Goal: Task Accomplishment & Management: Use online tool/utility

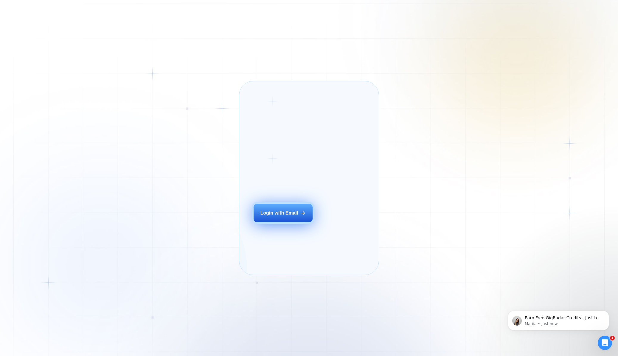
click at [268, 216] on div "Login with Email" at bounding box center [280, 213] width 38 height 7
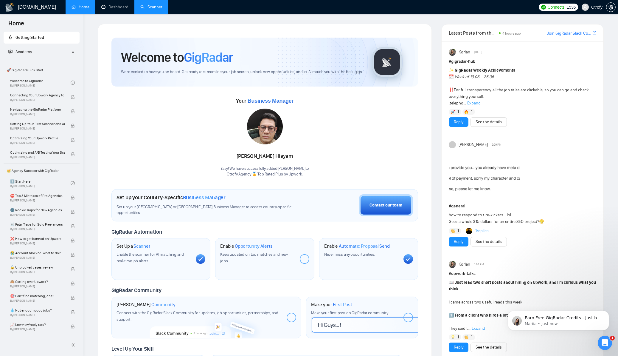
click at [153, 8] on link "Scanner" at bounding box center [151, 6] width 22 height 5
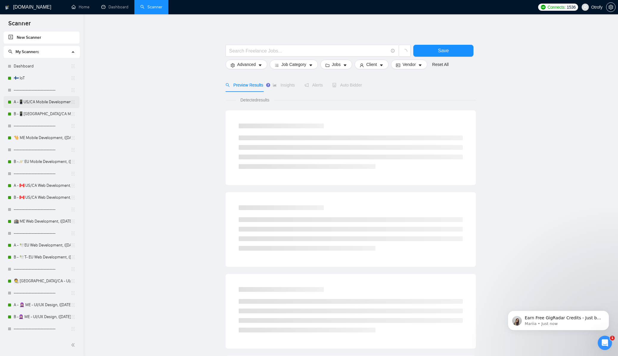
click at [48, 103] on link "A -📱US/CA Mobile Development, ([DATE]) no tech & negative tech" at bounding box center [42, 102] width 57 height 12
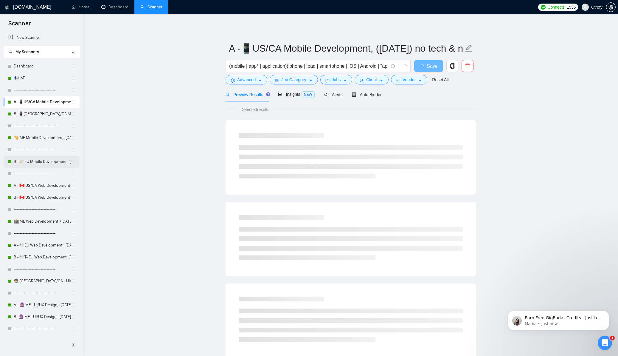
click at [45, 165] on link "B -🪐 EU Mobile Development, (March 24, 2025)" at bounding box center [42, 162] width 57 height 12
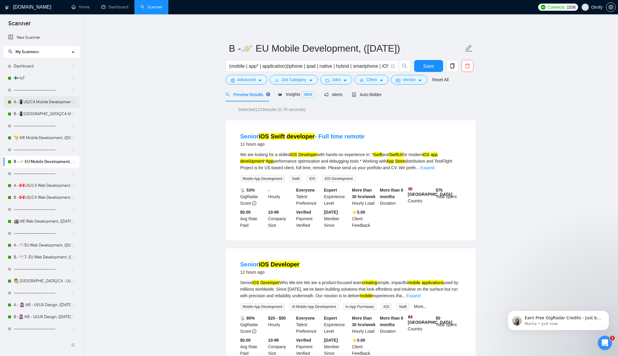
click at [51, 104] on link "A -📱US/CA Mobile Development, (May 6, 2025) no tech & negative tech" at bounding box center [42, 102] width 57 height 12
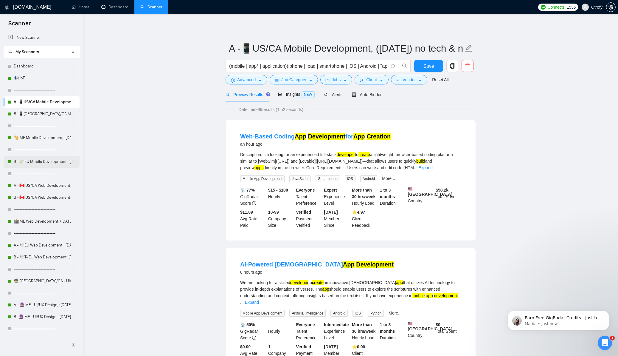
click at [43, 161] on link "B -🪐 EU Mobile Development, (March 24, 2025)" at bounding box center [42, 162] width 57 height 12
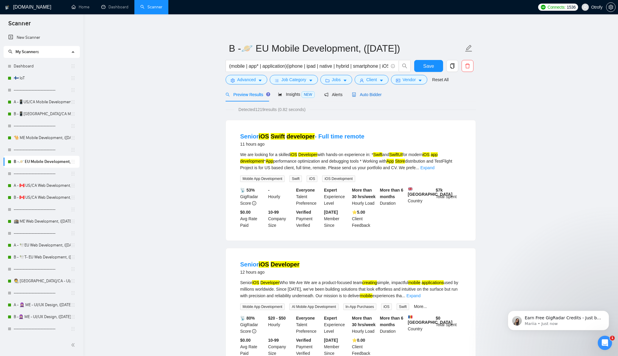
click at [374, 95] on span "Auto Bidder" at bounding box center [367, 94] width 30 height 5
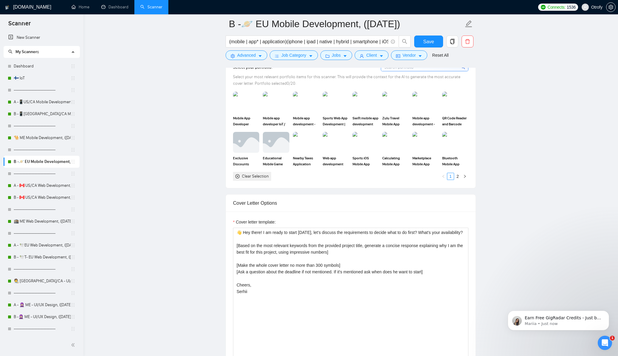
scroll to position [601, 0]
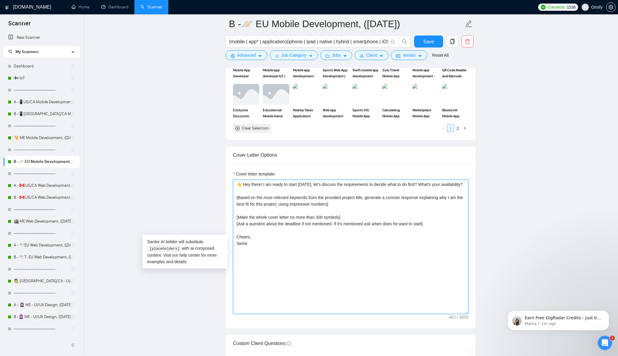
drag, startPoint x: 271, startPoint y: 254, endPoint x: 233, endPoint y: 196, distance: 69.5
click at [233, 196] on div "Cover letter template: 👋 Hey there! I am ready to start in two days, let's disc…" at bounding box center [351, 245] width 250 height 165
click at [193, 204] on main "B -🪐 EU Mobile Development, (March 24, 2025) (mobile | app* | application)(ipho…" at bounding box center [351, 284] width 516 height 1722
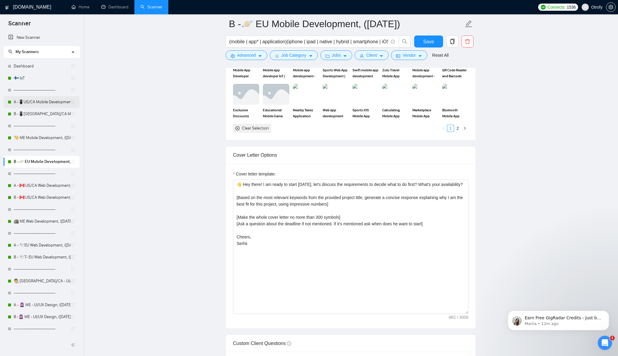
click at [50, 105] on link "A -📱US/CA Mobile Development, (May 6, 2025) no tech & negative tech" at bounding box center [42, 102] width 57 height 12
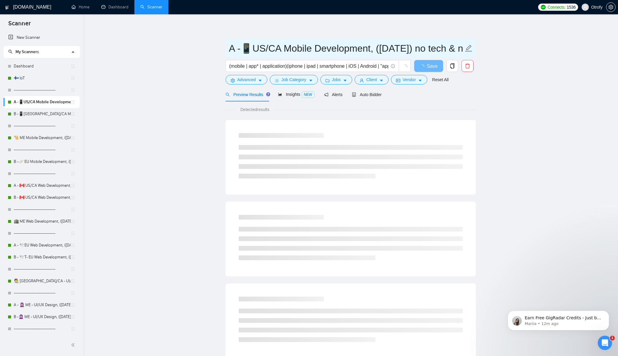
drag, startPoint x: 234, startPoint y: 49, endPoint x: 227, endPoint y: 49, distance: 6.9
click at [227, 49] on span "A -📱US/CA Mobile Development, (May 6, 2025) no tech & negative tech" at bounding box center [351, 48] width 250 height 19
drag, startPoint x: 250, startPoint y: 50, endPoint x: 246, endPoint y: 50, distance: 4.2
click at [246, 50] on input "A -📱US/CA Mobile Development, (May 6, 2025) no tech & negative tech" at bounding box center [346, 48] width 235 height 15
click at [191, 100] on main "A -📱US/CA Mobile Development, (May 6, 2025) no tech & negative tech (mobile | a…" at bounding box center [351, 272] width 516 height 497
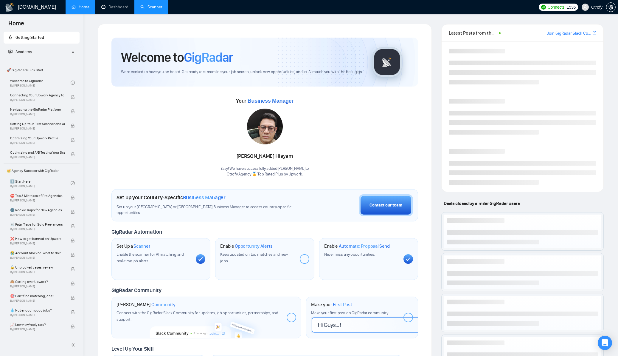
click at [152, 8] on link "Scanner" at bounding box center [151, 6] width 22 height 5
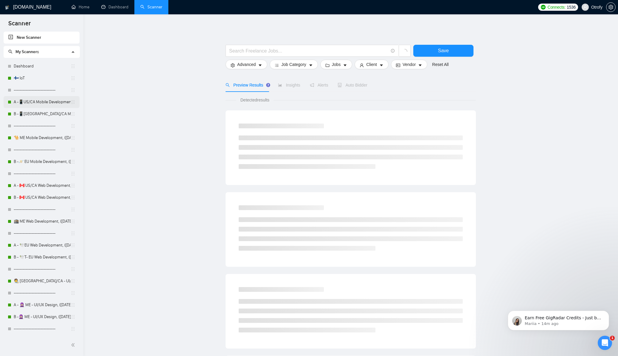
click at [49, 105] on link "A -📱US/CA Mobile Development, (May 6, 2025) no tech & negative tech" at bounding box center [42, 102] width 57 height 12
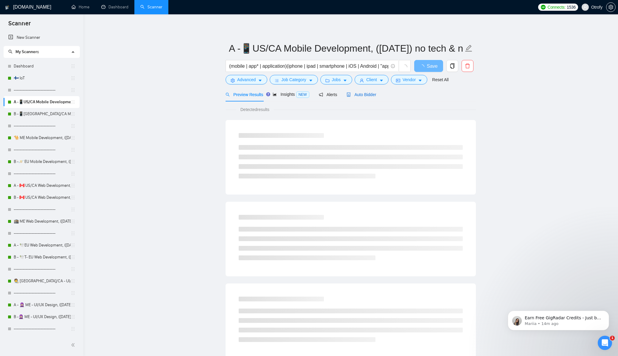
click at [369, 96] on span "Auto Bidder" at bounding box center [362, 94] width 30 height 5
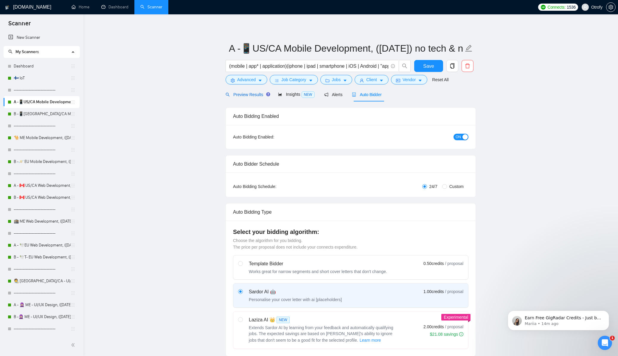
click at [252, 97] on div "Preview Results" at bounding box center [247, 94] width 43 height 7
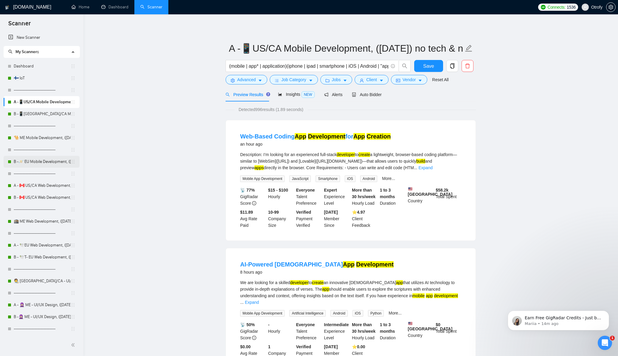
click at [45, 163] on link "B -🪐 EU Mobile Development, (March 24, 2025)" at bounding box center [42, 162] width 57 height 12
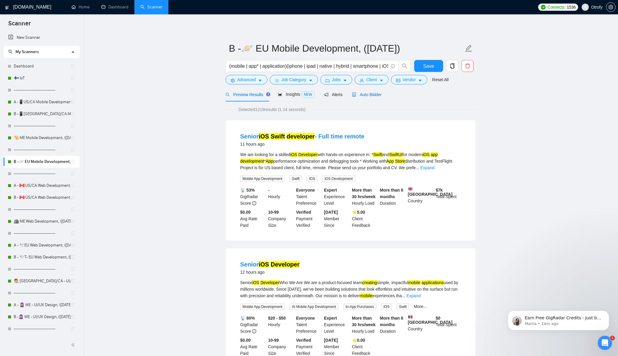
click at [370, 97] on span "Auto Bidder" at bounding box center [367, 94] width 30 height 5
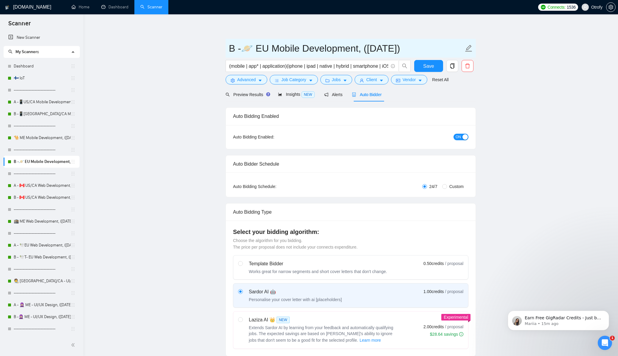
click at [273, 52] on input "B -🪐 EU Mobile Development, (March 24, 2025)" at bounding box center [346, 48] width 235 height 15
drag, startPoint x: 230, startPoint y: 48, endPoint x: 359, endPoint y: 50, distance: 128.8
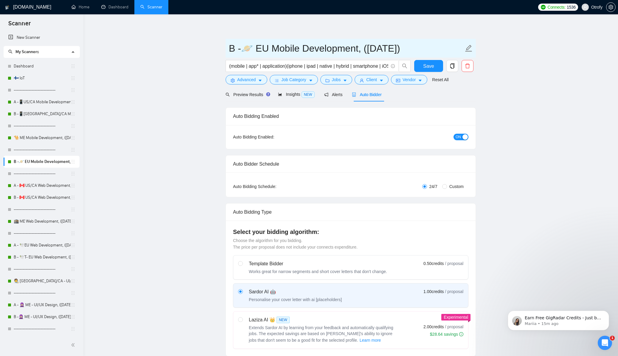
click at [359, 50] on input "B -🪐 EU Mobile Development, (March 24, 2025)" at bounding box center [346, 48] width 235 height 15
click at [48, 105] on link "A -📱US/CA Mobile Development, (May 6, 2025) no tech & negative tech" at bounding box center [42, 102] width 57 height 12
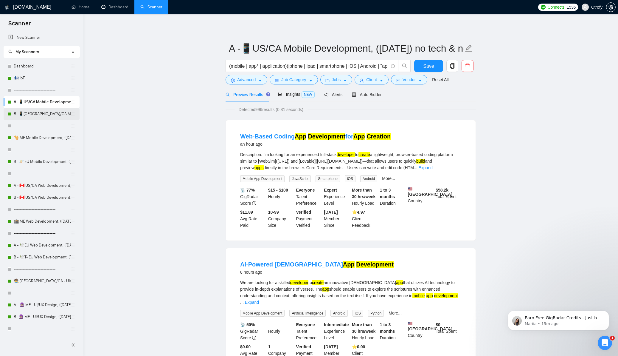
click at [45, 116] on link "B -📱US/CA Mobile Development, (March 10, 2025)" at bounding box center [42, 114] width 57 height 12
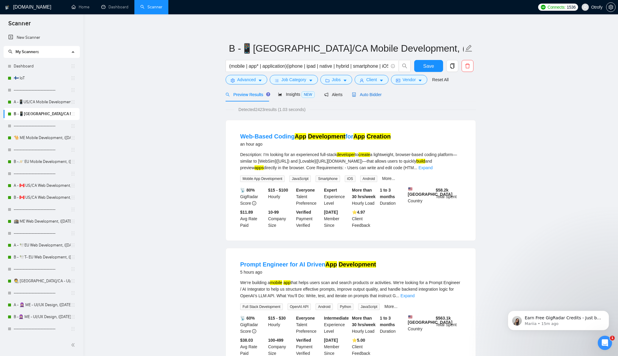
click at [373, 94] on span "Auto Bidder" at bounding box center [367, 94] width 30 height 5
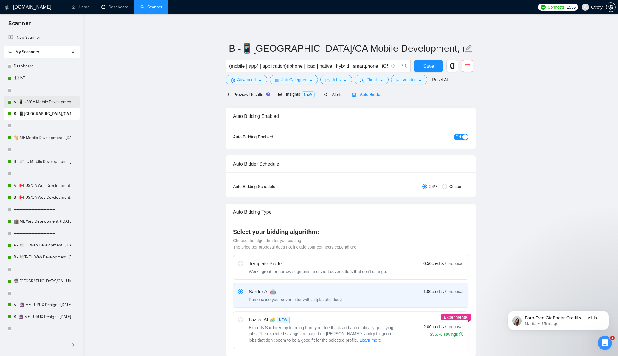
click at [45, 100] on link "A -📱US/CA Mobile Development, (May 6, 2025) no tech & negative tech" at bounding box center [42, 102] width 57 height 12
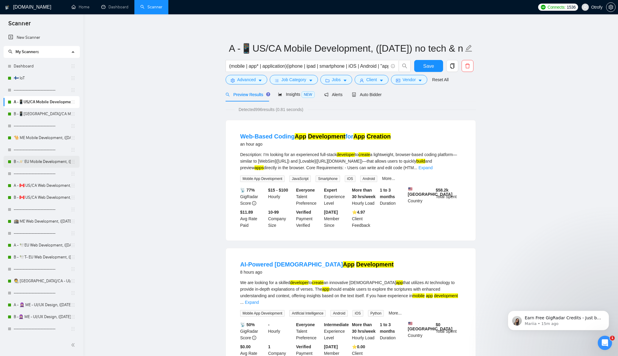
click at [40, 159] on link "B -🪐 EU Mobile Development, (March 24, 2025)" at bounding box center [42, 162] width 57 height 12
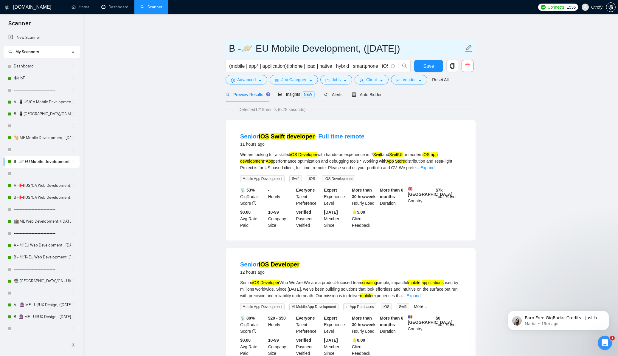
drag, startPoint x: 255, startPoint y: 48, endPoint x: 342, endPoint y: 49, distance: 86.5
click at [342, 49] on input "B -🪐 EU Mobile Development, (March 24, 2025)" at bounding box center [346, 48] width 235 height 15
drag, startPoint x: 434, startPoint y: 49, endPoint x: 253, endPoint y: 49, distance: 180.9
click at [253, 49] on input "B -🪐 EU Mobile Development, (March 24, 2025)" at bounding box center [346, 48] width 235 height 15
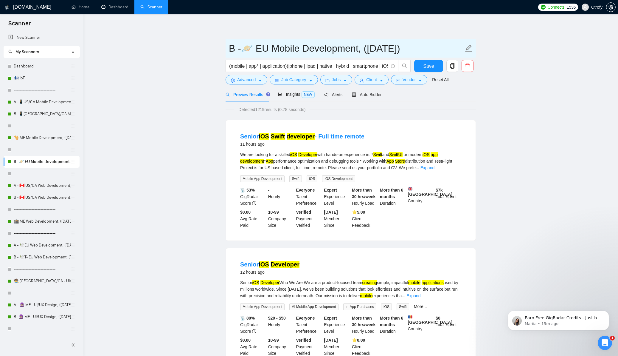
drag, startPoint x: 242, startPoint y: 49, endPoint x: 296, endPoint y: 49, distance: 54.0
click at [296, 49] on input "B -🪐 EU Mobile Development, (March 24, 2025)" at bounding box center [346, 48] width 235 height 15
drag, startPoint x: 355, startPoint y: 49, endPoint x: 256, endPoint y: 49, distance: 99.6
click at [256, 49] on input "B -🪐 EU Mobile Development, (March 24, 2025)" at bounding box center [346, 48] width 235 height 15
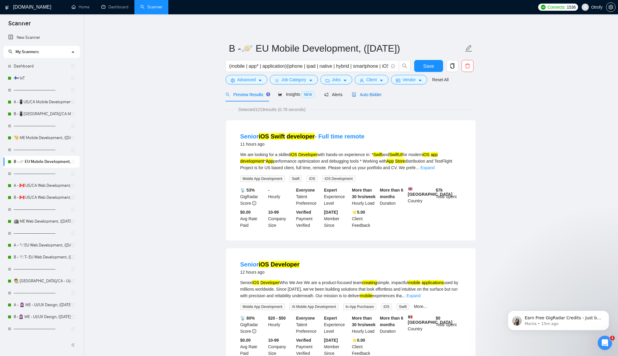
click at [366, 96] on span "Auto Bidder" at bounding box center [367, 94] width 30 height 5
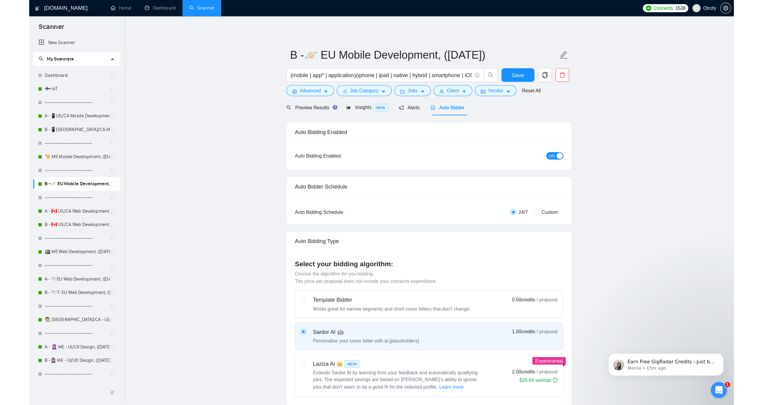
scroll to position [1, 0]
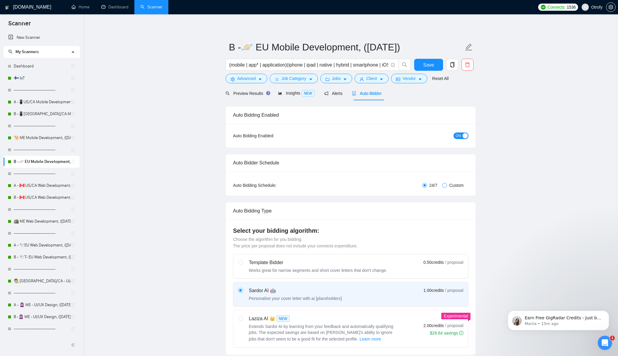
click at [443, 185] on input "Custom" at bounding box center [444, 185] width 5 height 5
radio input "true"
radio input "false"
checkbox input "true"
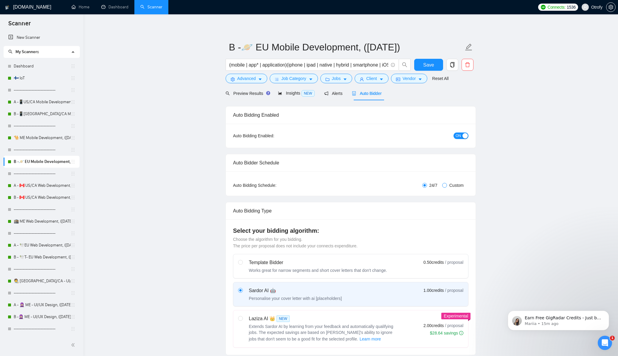
checkbox input "true"
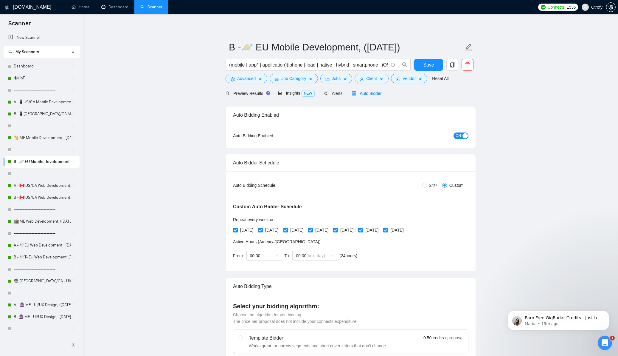
click at [243, 230] on span "Monday" at bounding box center [247, 230] width 18 height 7
click at [237, 230] on input "Monday" at bounding box center [235, 229] width 4 height 4
checkbox input "false"
click at [306, 230] on span "Wednesday" at bounding box center [297, 230] width 18 height 7
click at [287, 230] on input "Wednesday" at bounding box center [285, 229] width 4 height 4
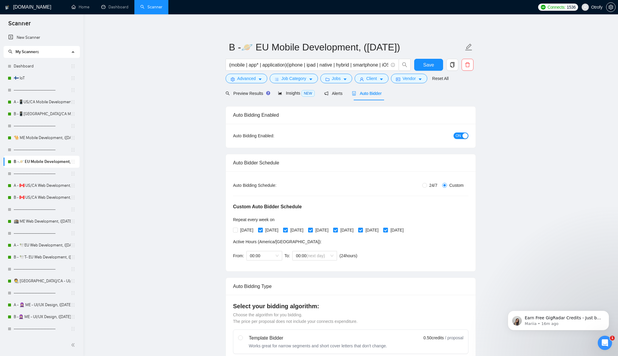
checkbox input "false"
click at [356, 230] on span "Friday" at bounding box center [347, 230] width 18 height 7
click at [337, 230] on input "Friday" at bounding box center [335, 229] width 4 height 4
checkbox input "false"
click at [406, 229] on span "Sunday" at bounding box center [397, 230] width 18 height 7
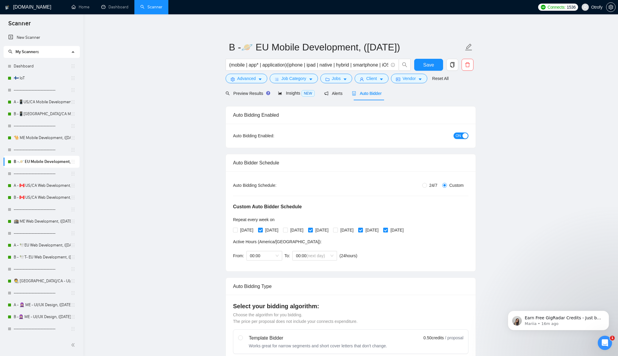
click at [388, 229] on input "Sunday" at bounding box center [385, 229] width 4 height 4
checkbox input "false"
click at [433, 67] on span "Save" at bounding box center [428, 64] width 11 height 7
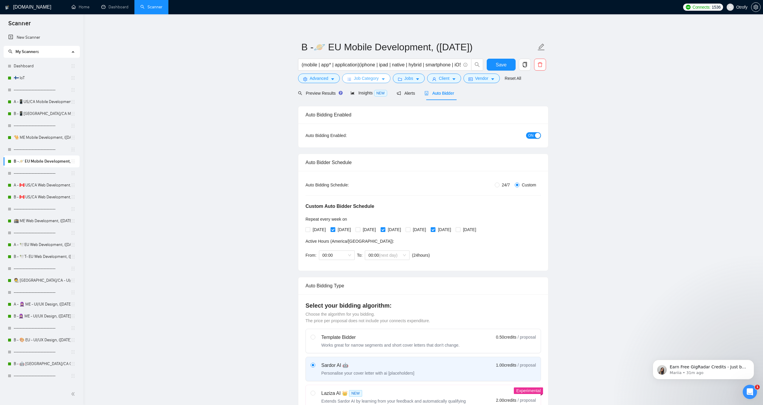
click at [360, 78] on span "Job Category" at bounding box center [366, 78] width 25 height 7
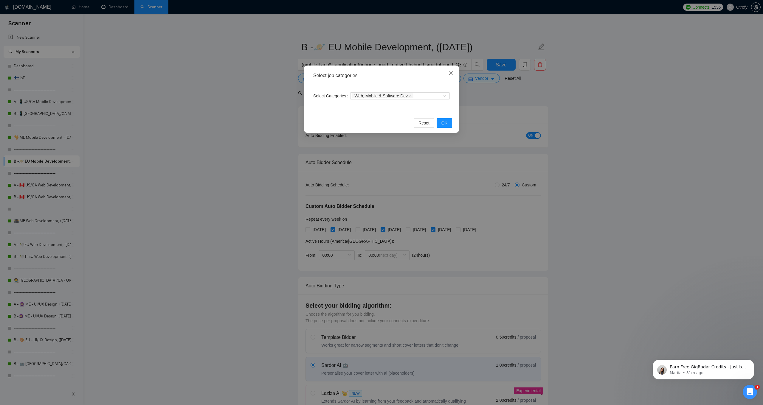
click at [450, 73] on icon "close" at bounding box center [451, 74] width 4 height 4
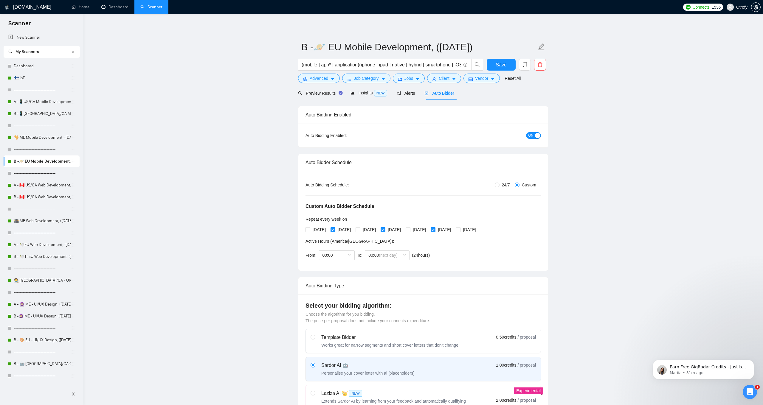
click at [491, 65] on button "Save" at bounding box center [501, 65] width 29 height 12
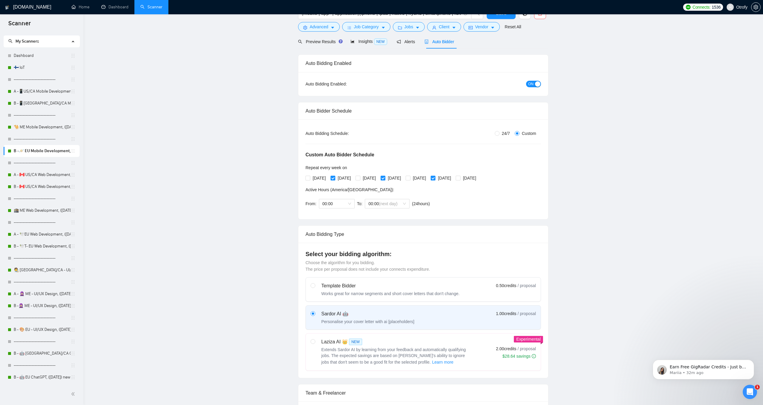
scroll to position [0, 0]
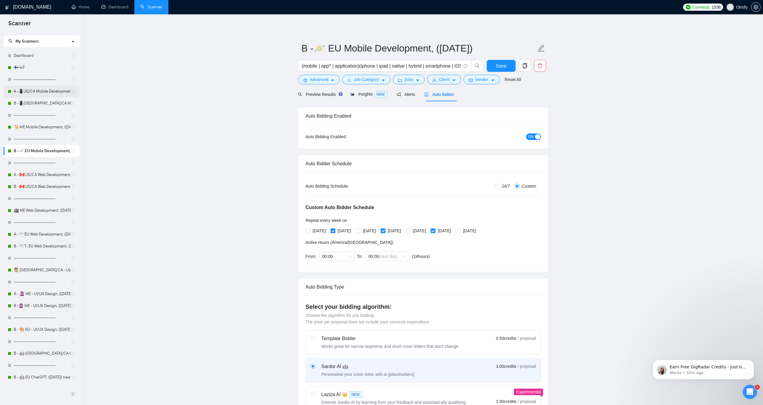
click at [41, 95] on link "A -📱US/CA Mobile Development, (May 6, 2025) no tech & negative tech" at bounding box center [42, 92] width 57 height 12
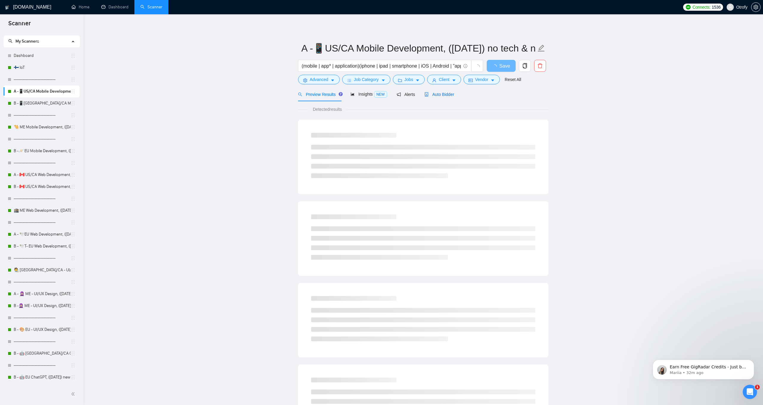
click at [441, 97] on div "Auto Bidder" at bounding box center [439, 94] width 30 height 7
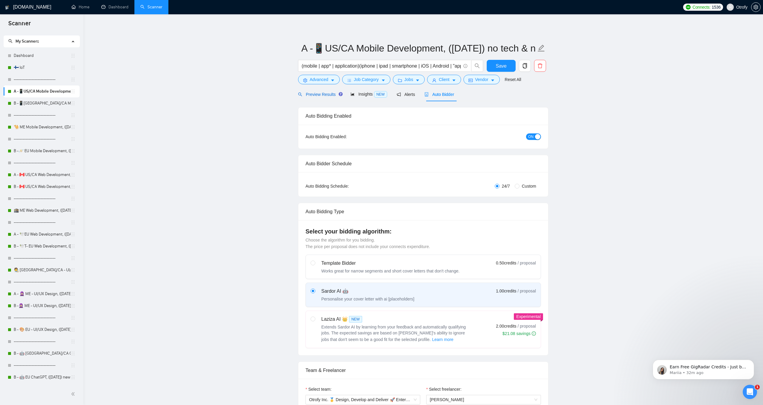
click at [321, 95] on span "Preview Results" at bounding box center [319, 94] width 43 height 5
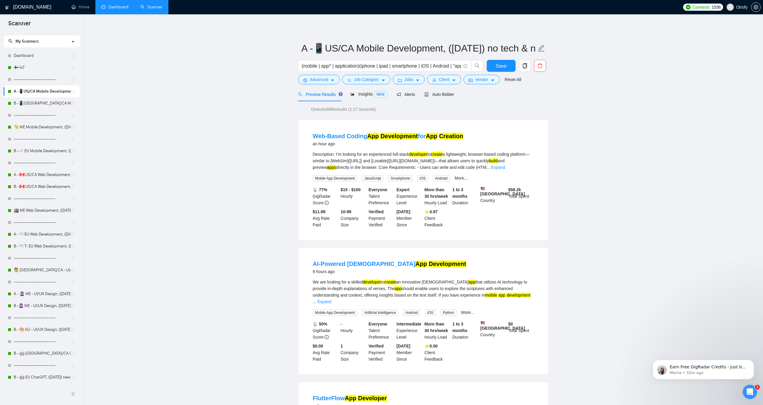
click at [111, 10] on link "Dashboard" at bounding box center [114, 6] width 27 height 5
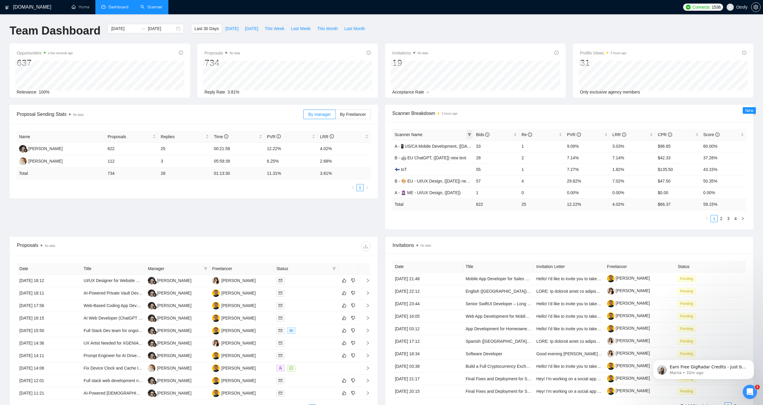
click at [470, 136] on icon "filter" at bounding box center [470, 135] width 4 height 4
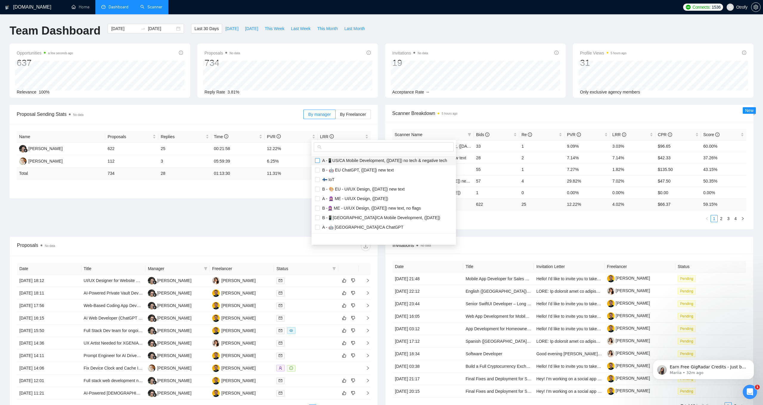
click at [316, 161] on input "checkbox" at bounding box center [317, 160] width 5 height 5
checkbox input "true"
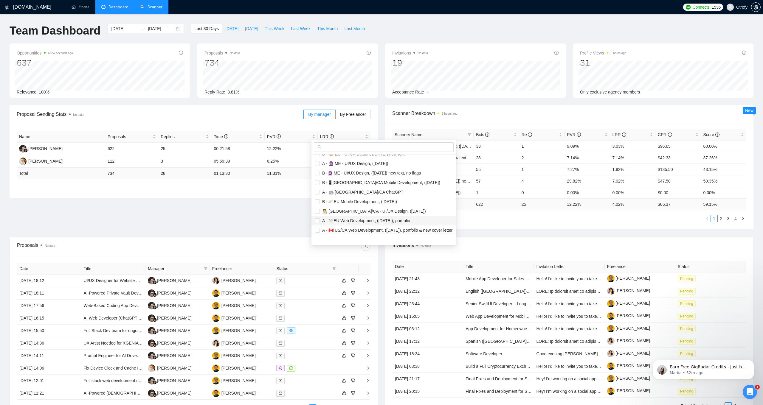
scroll to position [54, 0]
click at [318, 165] on input "checkbox" at bounding box center [317, 164] width 5 height 5
checkbox input "true"
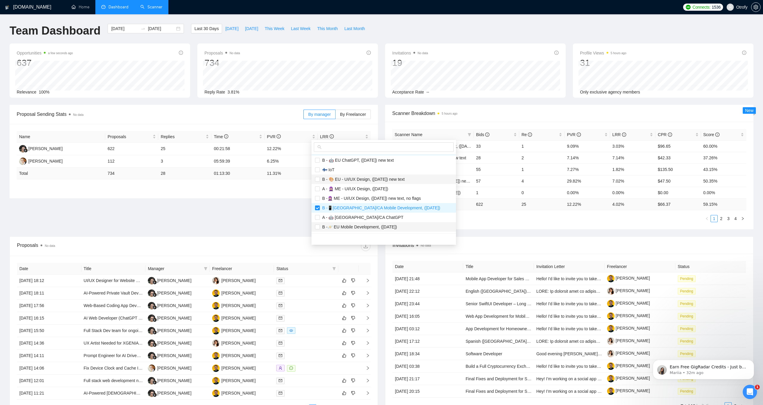
scroll to position [0, 0]
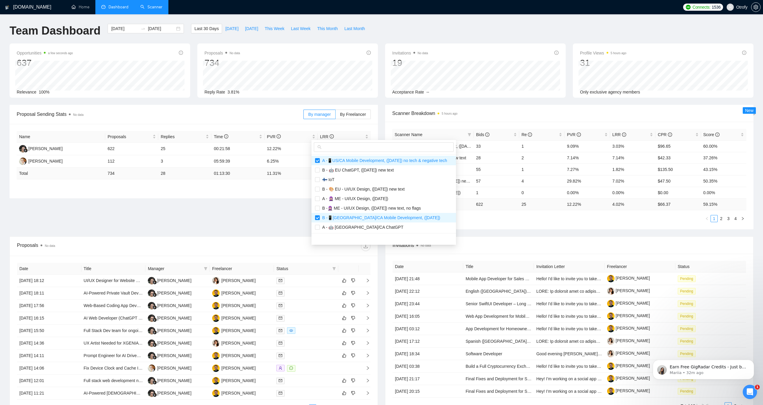
click at [259, 216] on main "Team Dashboard 2025-07-14 2025-08-13 Last 30 Days Today Yesterday This Week Las…" at bounding box center [382, 225] width 744 height 403
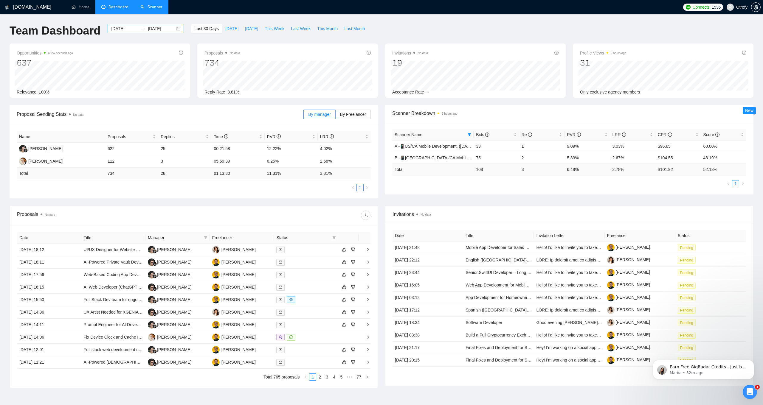
click at [172, 30] on div "2025-07-14 2025-08-13" at bounding box center [146, 29] width 76 height 10
click at [116, 45] on button "button" at bounding box center [114, 43] width 7 height 12
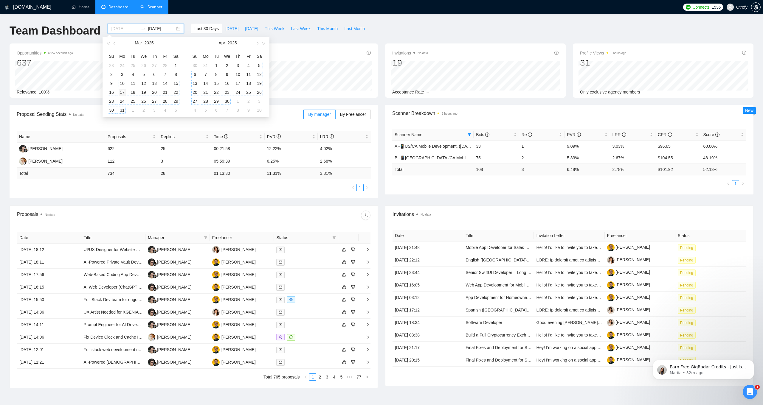
type input "2025-03-17"
click at [123, 92] on div "17" at bounding box center [122, 92] width 7 height 7
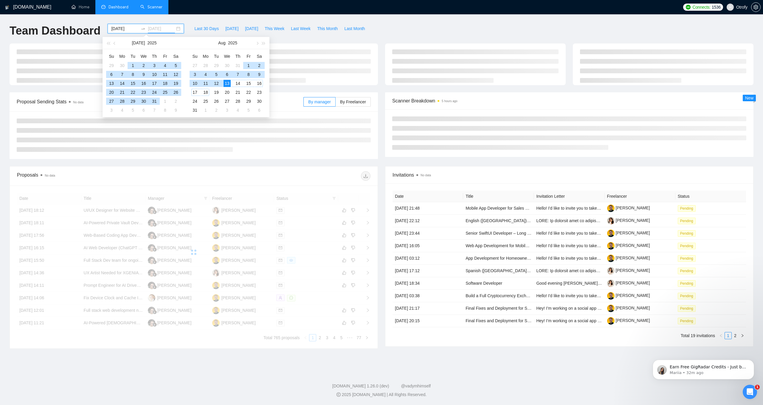
type input "2025-08-13"
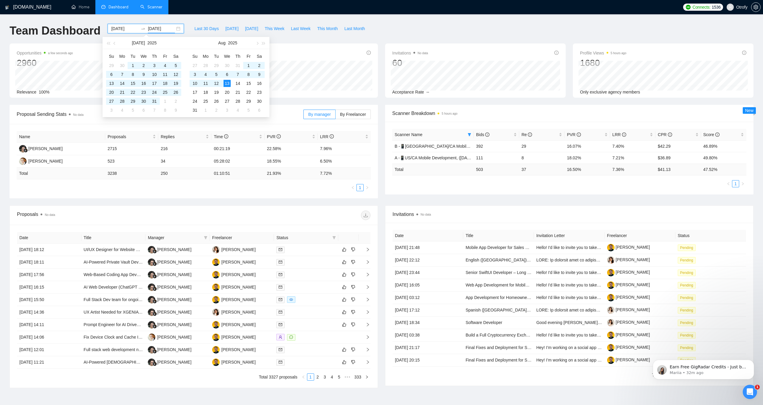
click at [328, 199] on div "Proposal Sending Stats No data By manager By Freelancer Name Proposals Replies …" at bounding box center [381, 155] width 751 height 101
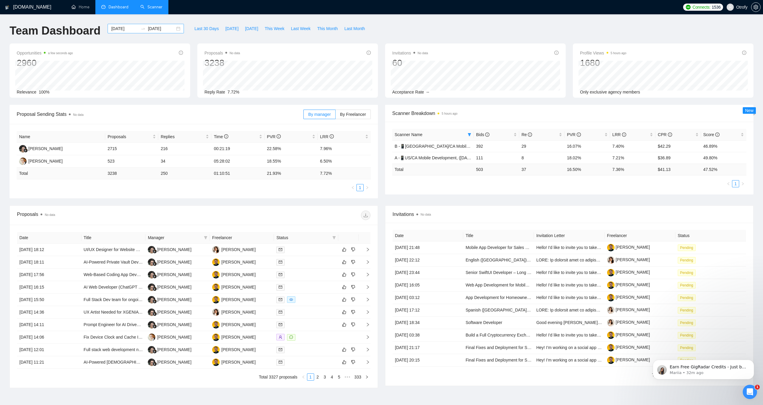
click at [174, 29] on div "2025-03-17 2025-08-13" at bounding box center [146, 29] width 76 height 10
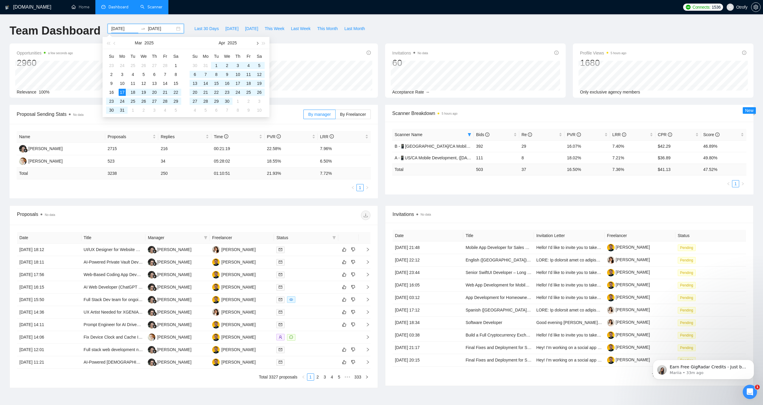
click at [257, 43] on span "button" at bounding box center [256, 43] width 3 height 3
type input "2025-05-13"
click at [217, 83] on div "13" at bounding box center [216, 83] width 7 height 7
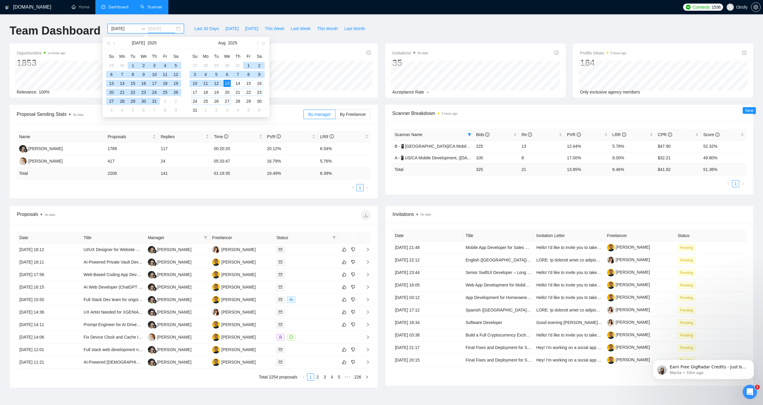
type input "2025-08-13"
click at [227, 83] on div "13" at bounding box center [227, 83] width 7 height 7
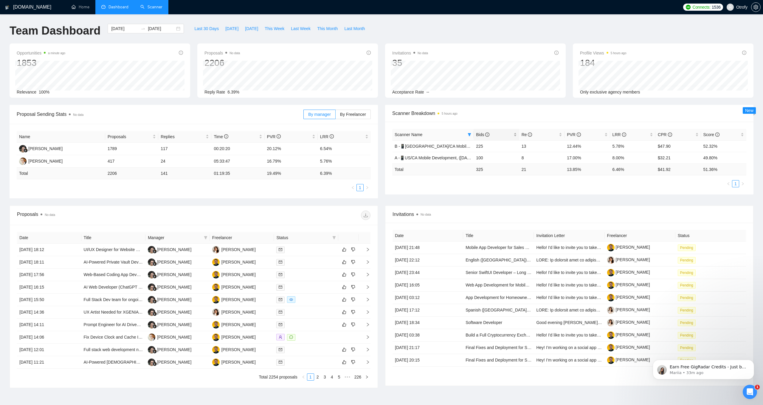
click at [512, 134] on div "Bids" at bounding box center [496, 134] width 41 height 7
click at [423, 185] on ul "1" at bounding box center [569, 183] width 354 height 7
click at [148, 8] on link "Scanner" at bounding box center [151, 6] width 22 height 5
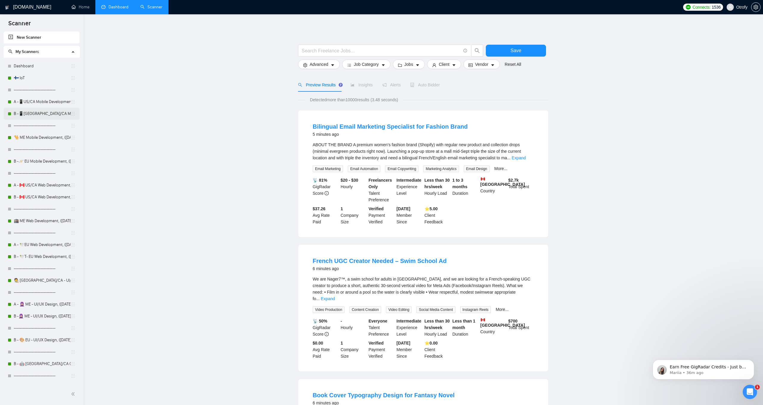
click at [44, 116] on link "B -📱US/CA Mobile Development, (March 10, 2025)" at bounding box center [42, 114] width 57 height 12
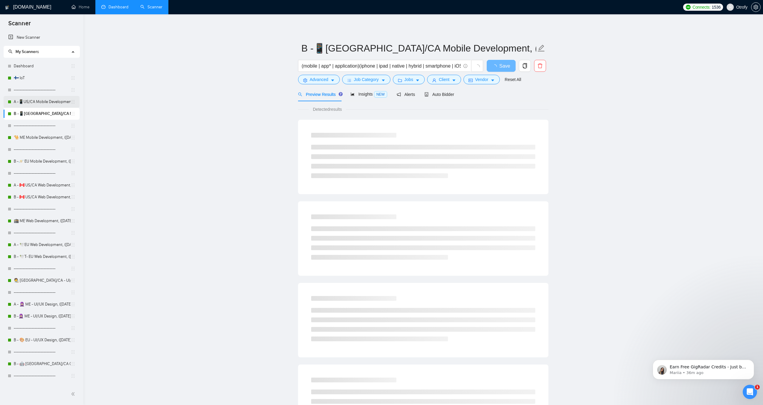
click at [46, 105] on link "A -📱US/CA Mobile Development, (May 6, 2025) no tech & negative tech" at bounding box center [42, 102] width 57 height 12
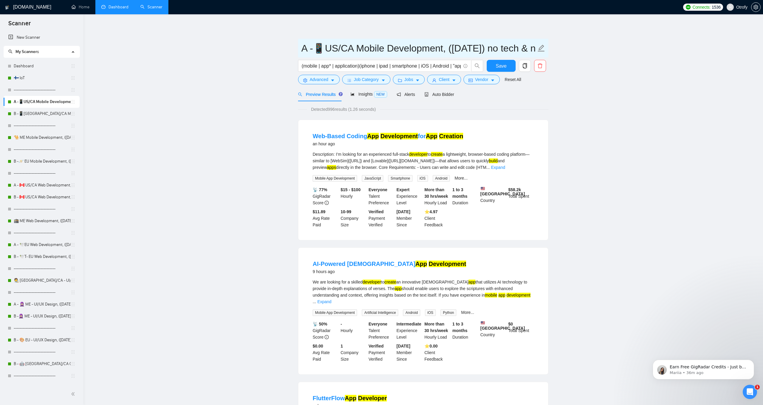
drag, startPoint x: 303, startPoint y: 49, endPoint x: 441, endPoint y: 49, distance: 138.0
click at [441, 49] on input "A -📱US/CA Mobile Development, (May 6, 2025) no tech & negative tech" at bounding box center [418, 48] width 235 height 15
drag, startPoint x: 303, startPoint y: 50, endPoint x: 557, endPoint y: 50, distance: 254.3
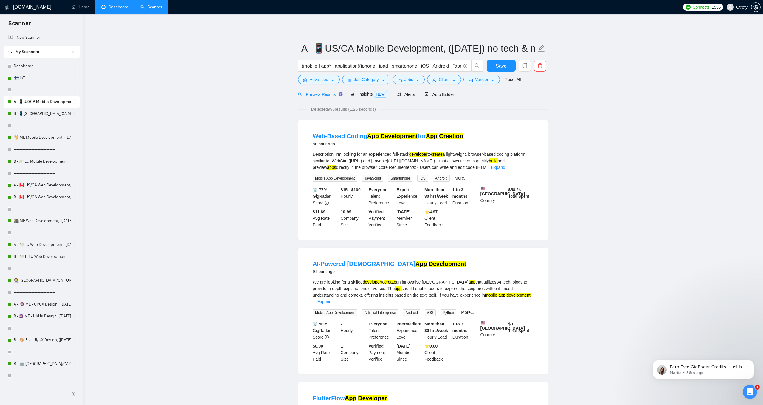
drag, startPoint x: 303, startPoint y: 47, endPoint x: 450, endPoint y: 48, distance: 147.3
click at [450, 48] on input "A -📱US/CA Mobile Development, (May 6, 2025) no tech & negative tech" at bounding box center [418, 48] width 235 height 15
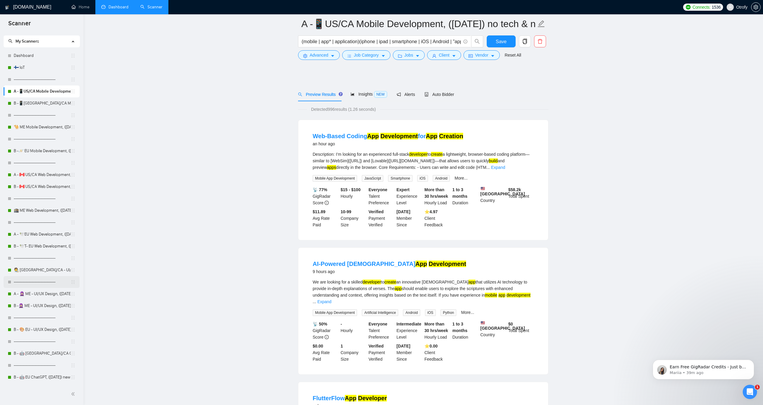
scroll to position [230, 0]
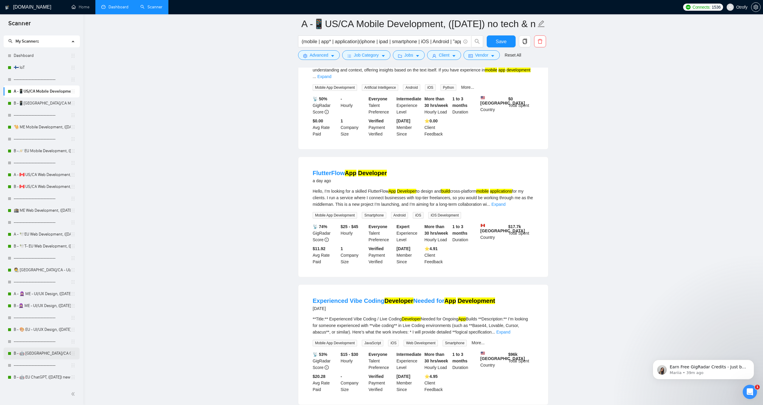
click at [40, 353] on link "B - 🤖 US/CA ChatGPT, (March 26, 2025) new text" at bounding box center [42, 354] width 57 height 12
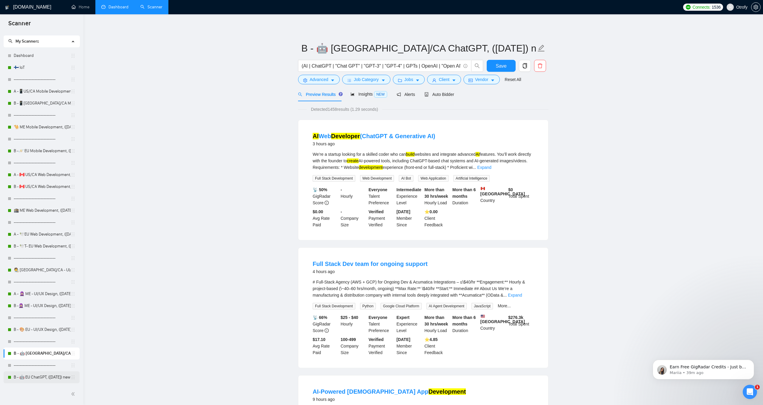
click at [39, 355] on link "B - 🤖 EU ChatGPT, (March 26, 2025) new text" at bounding box center [42, 378] width 57 height 12
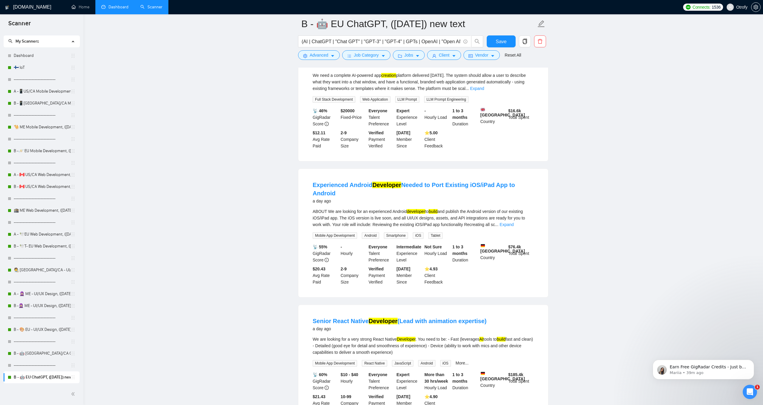
scroll to position [515, 0]
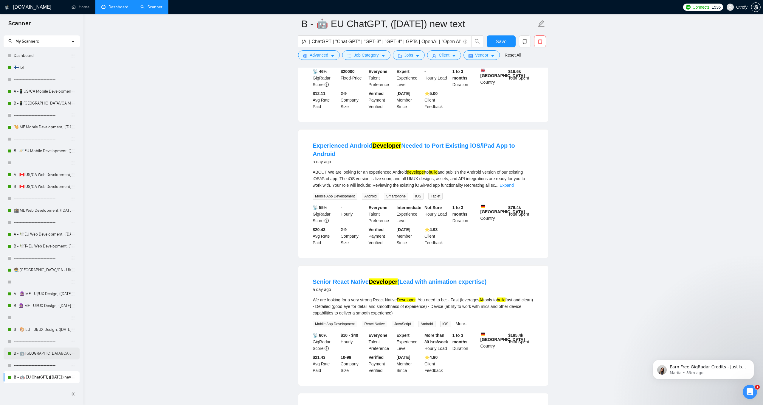
click at [41, 355] on link "B - 🤖 US/CA ChatGPT, (March 26, 2025) new text" at bounding box center [42, 354] width 57 height 12
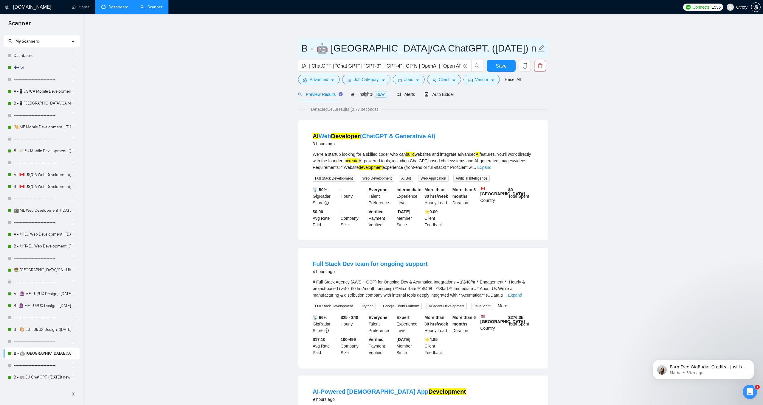
click at [331, 49] on input "B - 🤖 US/CA ChatGPT, (March 26, 2025) new text" at bounding box center [418, 48] width 235 height 15
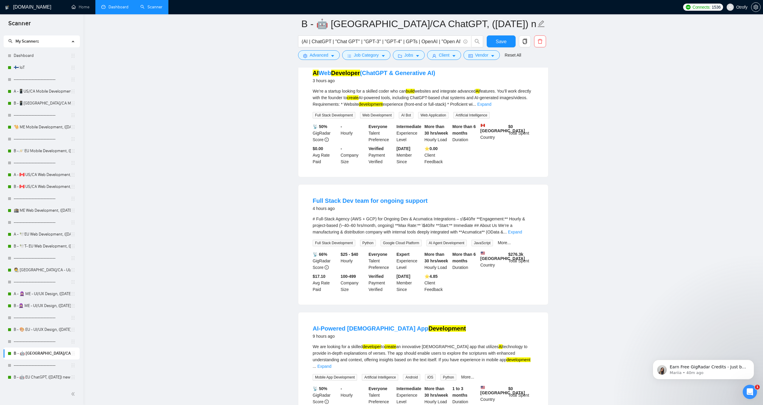
scroll to position [53, 0]
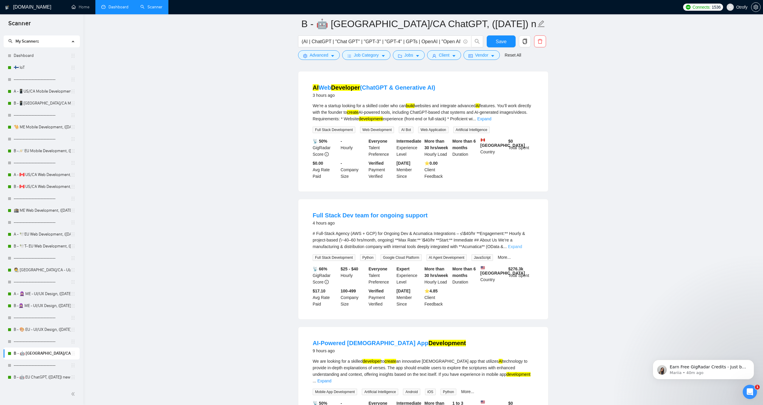
click at [522, 248] on link "Expand" at bounding box center [515, 246] width 14 height 5
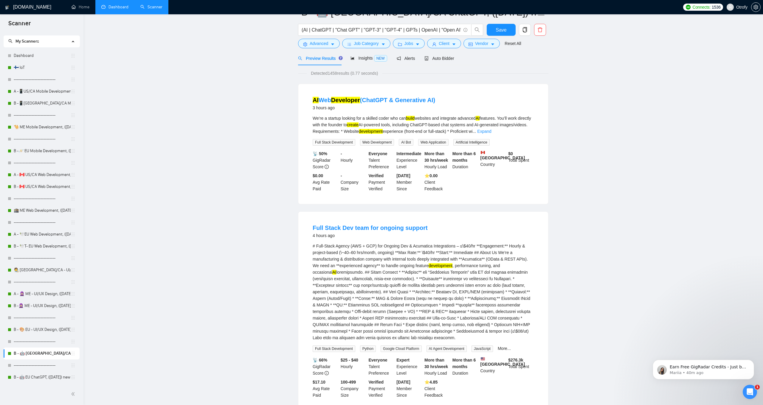
scroll to position [0, 0]
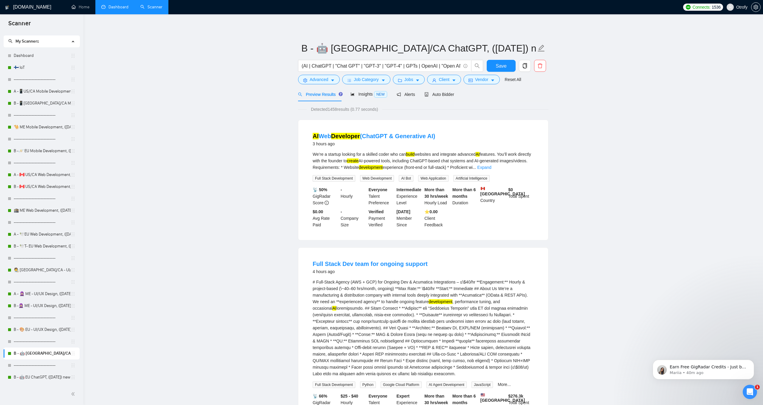
click at [117, 10] on link "Dashboard" at bounding box center [114, 6] width 27 height 5
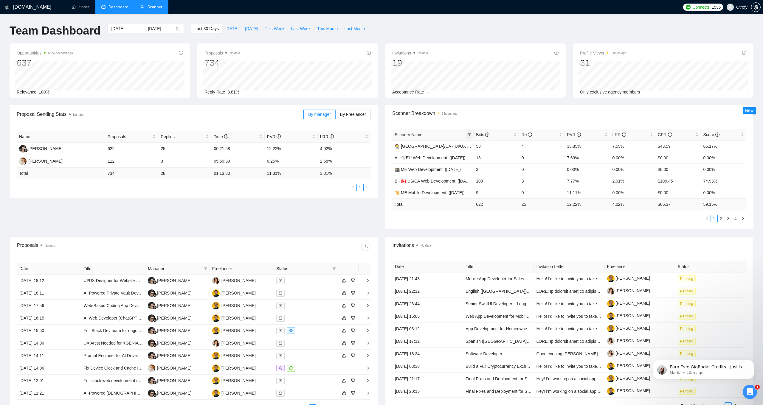
click at [469, 135] on icon "filter" at bounding box center [470, 135] width 4 height 4
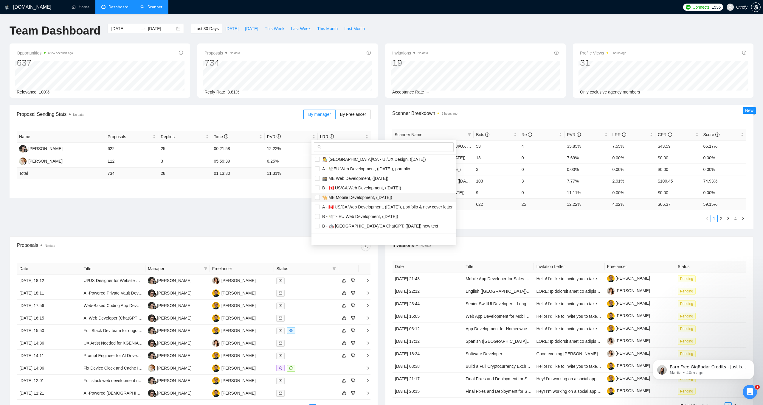
scroll to position [2, 0]
click at [317, 225] on input "checkbox" at bounding box center [317, 225] width 5 height 5
checkbox input "true"
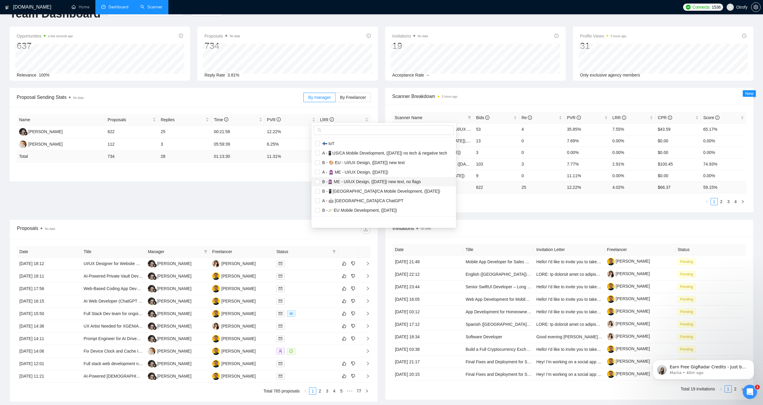
scroll to position [18, 0]
click at [317, 201] on input "checkbox" at bounding box center [317, 199] width 5 height 5
click at [296, 204] on main "Team Dashboard 2025-07-14 2025-08-13 Last 30 Days Today Yesterday This Week Las…" at bounding box center [382, 207] width 744 height 403
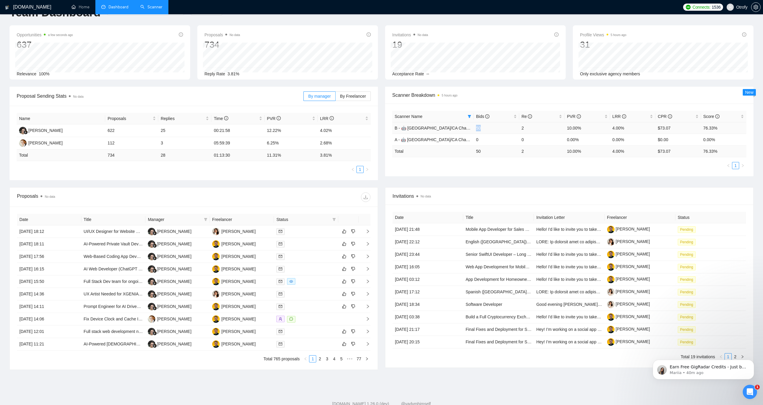
drag, startPoint x: 475, startPoint y: 128, endPoint x: 483, endPoint y: 128, distance: 7.8
click at [483, 128] on td "50" at bounding box center [496, 128] width 45 height 12
click at [468, 116] on icon "filter" at bounding box center [470, 117] width 4 height 4
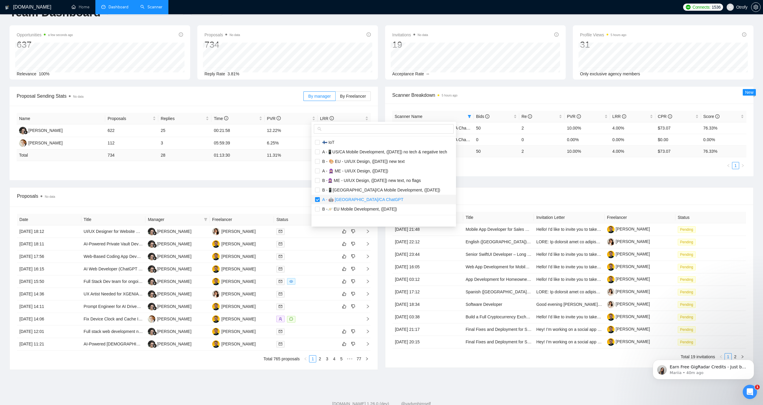
click at [317, 200] on input "checkbox" at bounding box center [317, 199] width 5 height 5
checkbox input "false"
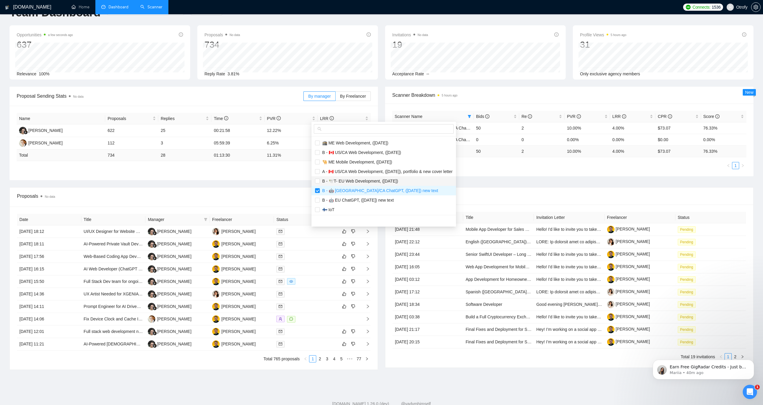
scroll to position [20, 0]
click at [319, 199] on input "checkbox" at bounding box center [317, 199] width 5 height 5
checkbox input "true"
click at [286, 188] on div "Proposals No data Date Title Manager Freelancer Status 13 Aug, 2025 18:12 UI/UX…" at bounding box center [194, 279] width 368 height 183
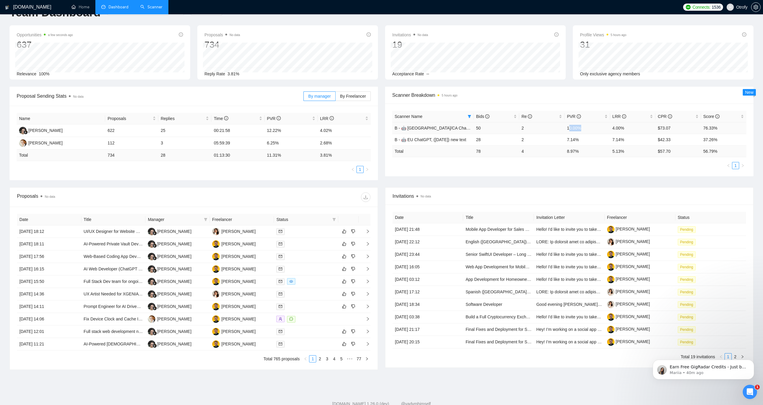
drag, startPoint x: 570, startPoint y: 129, endPoint x: 582, endPoint y: 129, distance: 12.5
click at [582, 129] on td "10.00%" at bounding box center [587, 128] width 45 height 12
drag, startPoint x: 567, startPoint y: 139, endPoint x: 580, endPoint y: 140, distance: 13.4
click at [580, 140] on td "7.14%" at bounding box center [587, 140] width 45 height 12
drag, startPoint x: 613, startPoint y: 139, endPoint x: 626, endPoint y: 140, distance: 12.8
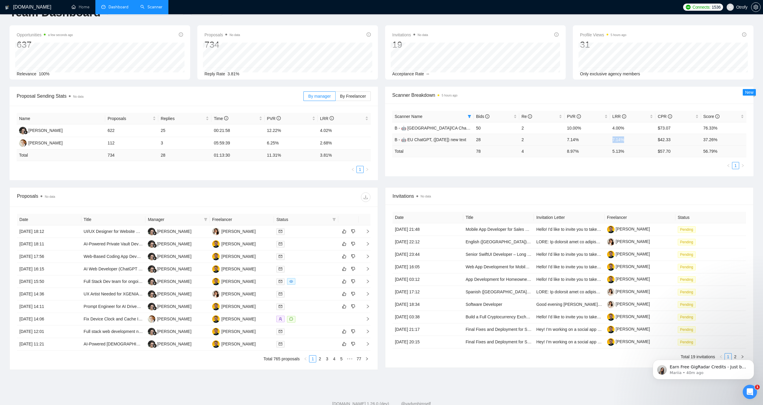
click at [618, 140] on td "7.14%" at bounding box center [632, 140] width 45 height 12
drag, startPoint x: 611, startPoint y: 128, endPoint x: 625, endPoint y: 130, distance: 13.3
click at [618, 130] on td "4.00%" at bounding box center [632, 128] width 45 height 12
click at [606, 176] on div "Proposal Sending Stats No data By manager By Freelancer Name Proposals Replies …" at bounding box center [381, 137] width 751 height 101
click at [415, 128] on link "B - 🤖 US/CA ChatGPT, (March 26, 2025) new text" at bounding box center [453, 128] width 116 height 5
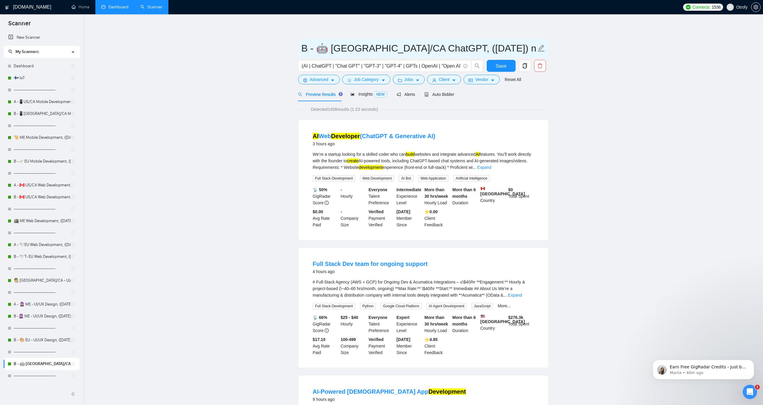
drag, startPoint x: 331, startPoint y: 48, endPoint x: 396, endPoint y: 47, distance: 65.0
click at [396, 47] on input "B - 🤖 US/CA ChatGPT, (March 26, 2025) new text" at bounding box center [418, 48] width 235 height 15
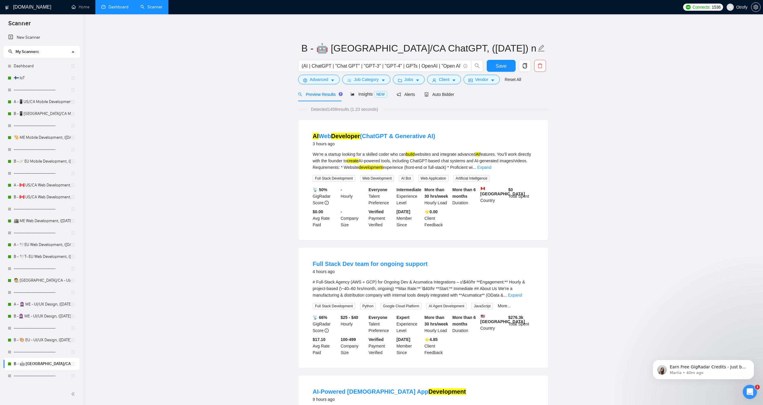
click at [373, 51] on input "B - 🤖 US/CA ChatGPT, (March 26, 2025) new text" at bounding box center [418, 48] width 235 height 15
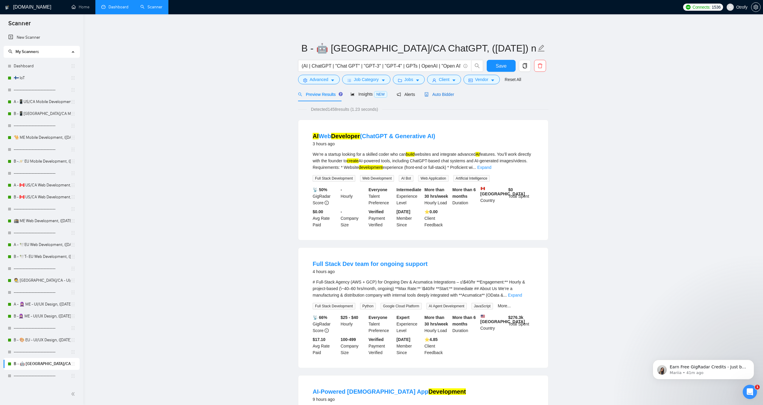
click at [441, 95] on span "Auto Bidder" at bounding box center [439, 94] width 30 height 5
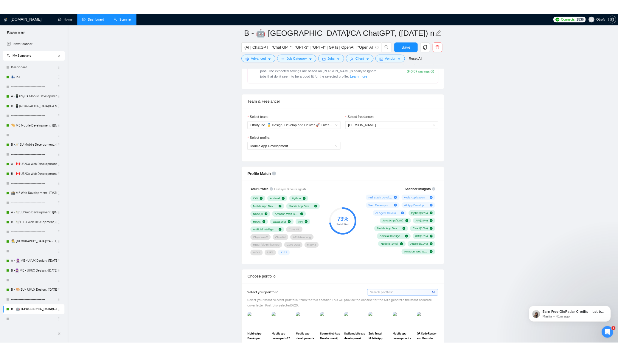
scroll to position [350, 0]
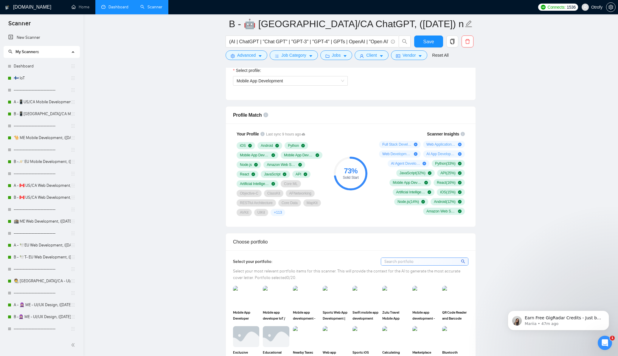
click at [46, 78] on link "🇫🇮 IoT" at bounding box center [42, 78] width 57 height 12
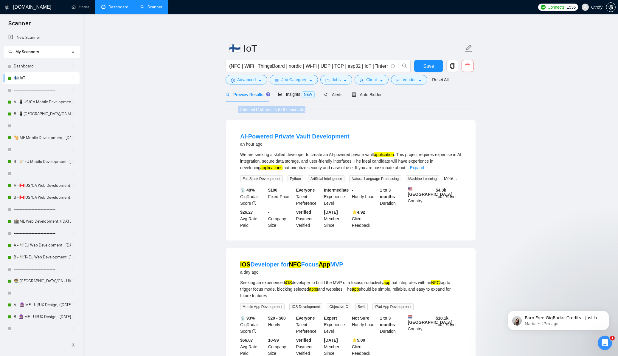
drag, startPoint x: 237, startPoint y: 110, endPoint x: 329, endPoint y: 109, distance: 92.4
click at [329, 109] on div "Detected 1155 results (0.97 seconds)" at bounding box center [351, 109] width 250 height 7
click at [33, 282] on link "🧑‍🎨 US/CA - UI/UX Design, (Mar 10, 2024)" at bounding box center [42, 281] width 57 height 12
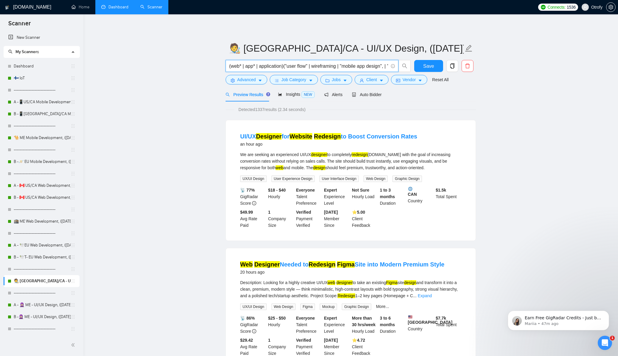
drag, startPoint x: 319, startPoint y: 66, endPoint x: 212, endPoint y: 66, distance: 107.6
click at [325, 66] on input "(web* | app* | application)("user flow" | wireframing | "mobile app design", | …" at bounding box center [308, 65] width 159 height 7
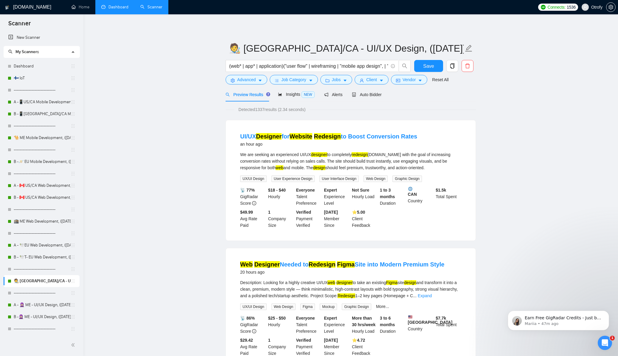
drag, startPoint x: 352, startPoint y: 65, endPoint x: 376, endPoint y: 63, distance: 24.5
click at [376, 63] on input "(web* | app* | application)("user flow" | wireframing | "mobile app design", | …" at bounding box center [308, 65] width 159 height 7
click at [372, 63] on input "(web* | app* | application)("user flow" | wireframing | "mobile app design", | …" at bounding box center [308, 65] width 159 height 7
drag, startPoint x: 276, startPoint y: 66, endPoint x: 232, endPoint y: 66, distance: 44.1
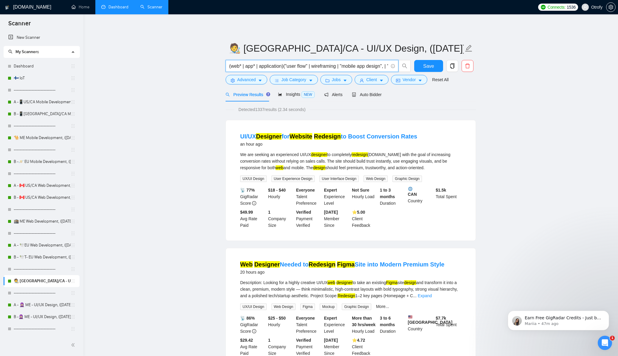
click at [232, 66] on input "(web* | app* | application)("user flow" | wireframing | "mobile app design", | …" at bounding box center [308, 65] width 159 height 7
paste input ""mobile app design","
click at [310, 66] on input "(web* | app* | application)("user flow" | wireframing | "mobile app design", | …" at bounding box center [308, 65] width 159 height 7
drag, startPoint x: 280, startPoint y: 64, endPoint x: 214, endPoint y: 68, distance: 65.7
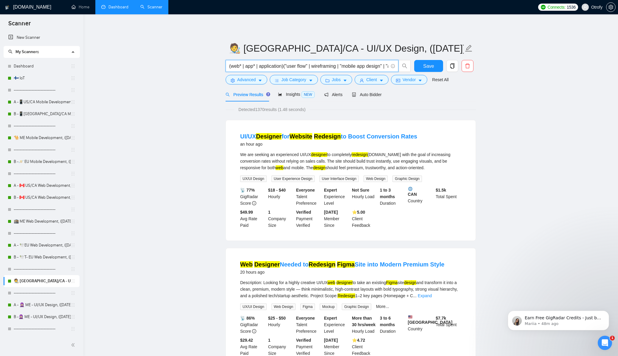
type input "(web* | app* | application)("user flow" | wireframing | "mobile app design" | "…"
click at [428, 70] on button "Save" at bounding box center [428, 66] width 29 height 12
click at [42, 306] on link "A - 🧕🏼 ME - UI/UX Design, (April 30, 2025)" at bounding box center [42, 305] width 57 height 12
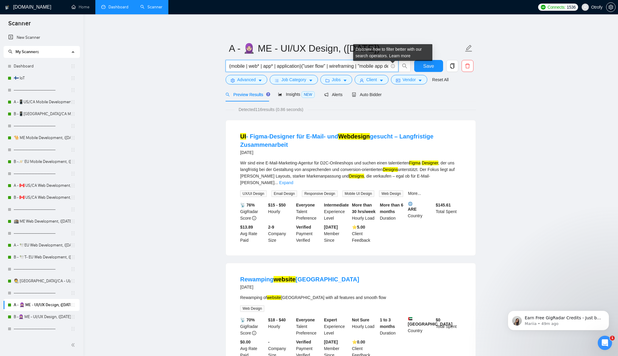
drag, startPoint x: 332, startPoint y: 66, endPoint x: 371, endPoint y: 67, distance: 39.4
click at [372, 67] on input "(mobile | web* | app* | application)("user flow" | wireframing | "mobile app de…" at bounding box center [308, 65] width 159 height 7
click at [363, 68] on input "(mobile | web* | app* | application)("user flow" | wireframing | "mobile app de…" at bounding box center [308, 65] width 159 height 7
type input "(mobile | web* | app* | application)("user flow" | wireframing | "mobile app de…"
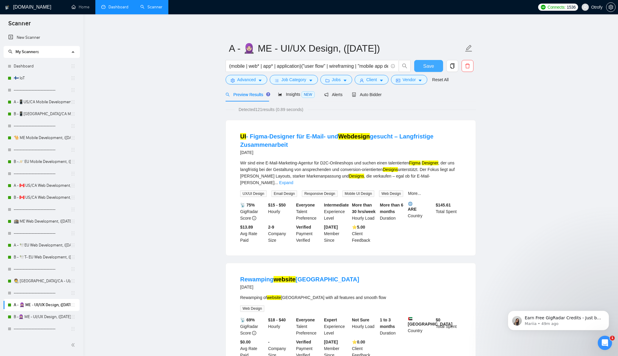
click at [430, 69] on span "Save" at bounding box center [428, 65] width 11 height 7
click at [38, 317] on link "B -🧕🏼 ME - UI/UX Design, (May 27, 2025) new text, no flags" at bounding box center [42, 317] width 57 height 12
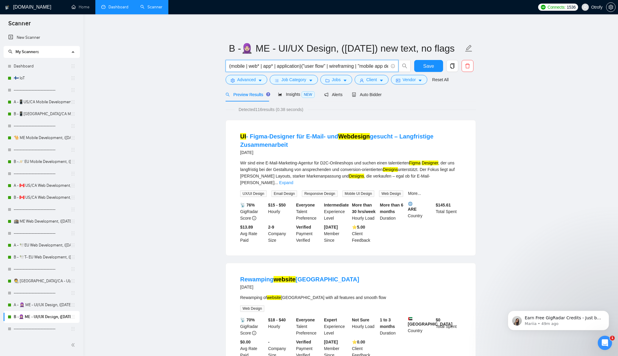
drag, startPoint x: 347, startPoint y: 65, endPoint x: 363, endPoint y: 67, distance: 15.9
click at [364, 67] on input "(mobile | web* | app* | application)("user flow" | wireframing | "mobile app de…" at bounding box center [308, 65] width 159 height 7
click at [336, 67] on input "(mobile | web* | app* | application)("user flow" | wireframing | "mobile app de…" at bounding box center [308, 65] width 159 height 7
type input "(mobile | web* | app* | application)("user flow" | wireframing | "mobile app de…"
click at [428, 66] on span "Save" at bounding box center [428, 65] width 11 height 7
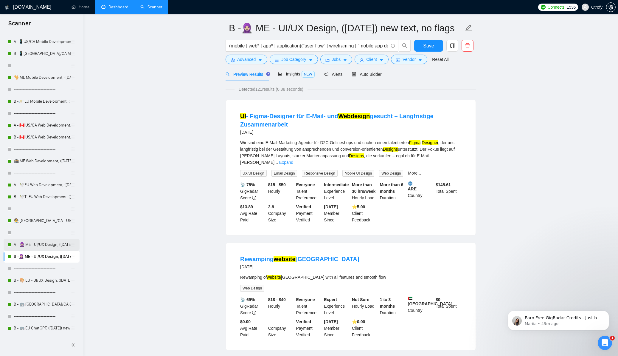
scroll to position [32, 0]
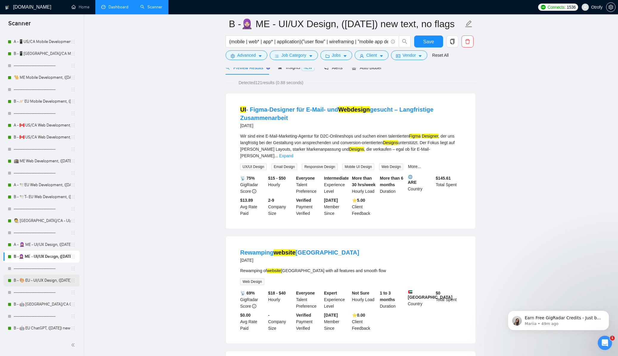
click at [43, 283] on link "B - 🎨 EU - UI/UX Design, (April 7, 2025) new text" at bounding box center [42, 280] width 57 height 12
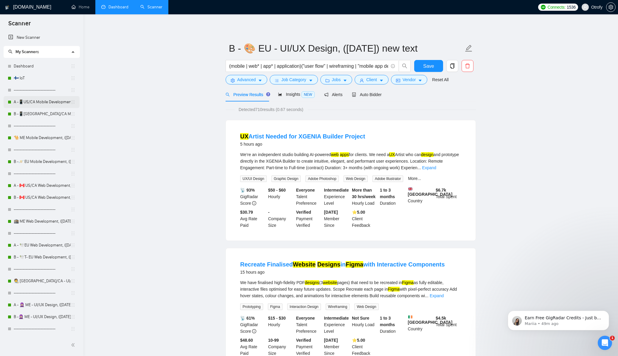
click at [47, 104] on link "A -📱US/CA Mobile Development, (May 6, 2025) no tech & negative tech" at bounding box center [42, 102] width 57 height 12
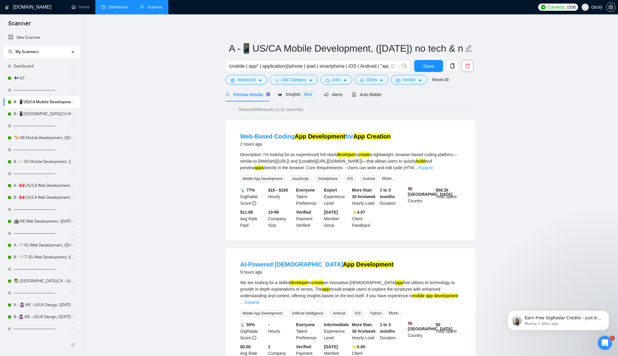
click at [600, 346] on div "Open Intercom Messenger" at bounding box center [605, 343] width 20 height 20
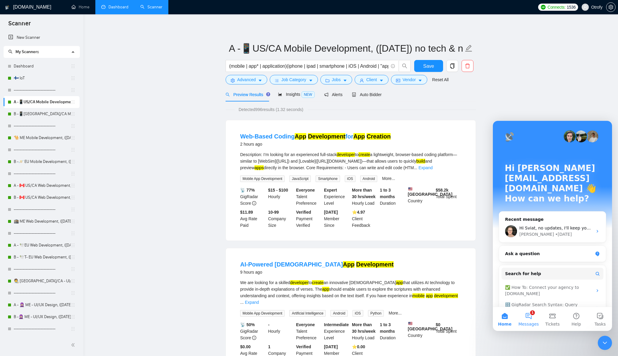
click at [527, 318] on button "1 Messages" at bounding box center [529, 319] width 24 height 24
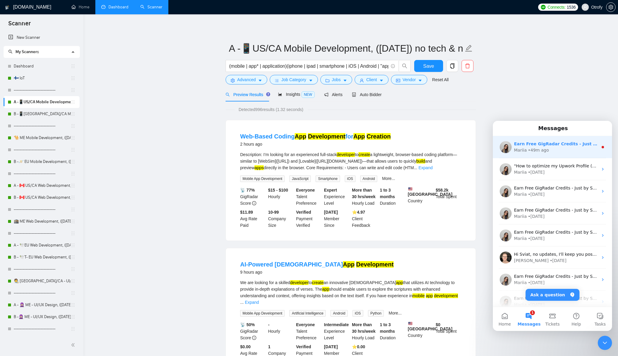
click at [554, 150] on div "Mariia • 49m ago" at bounding box center [556, 150] width 84 height 6
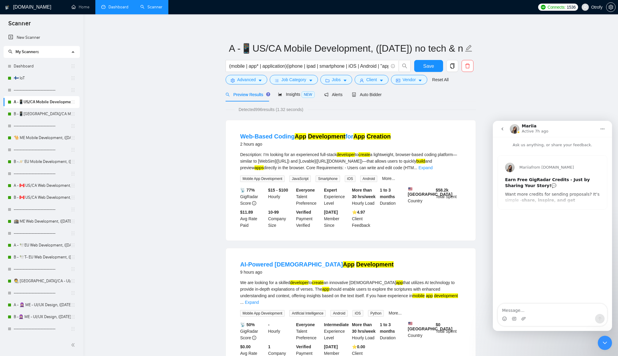
click at [504, 130] on icon "go back" at bounding box center [502, 128] width 5 height 5
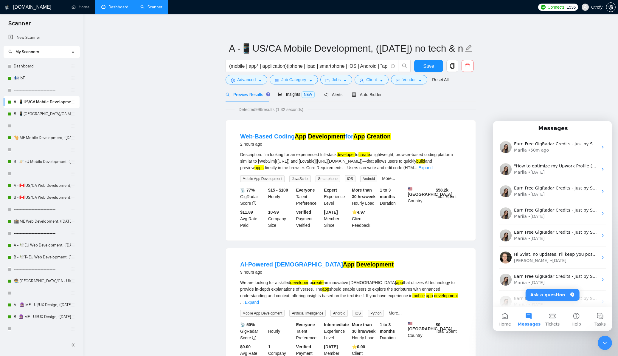
click at [607, 339] on div "Close Intercom Messenger" at bounding box center [605, 342] width 14 height 14
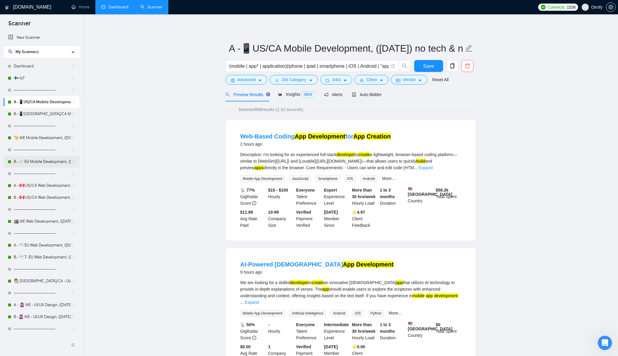
click at [47, 161] on link "B -🪐 EU Mobile Development, (March 24, 2025)" at bounding box center [42, 162] width 57 height 12
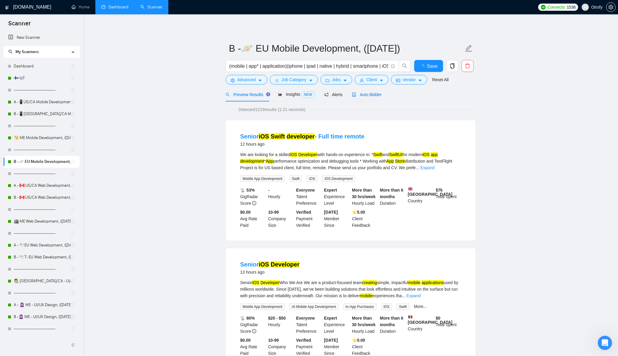
click at [375, 94] on span "Auto Bidder" at bounding box center [367, 94] width 30 height 5
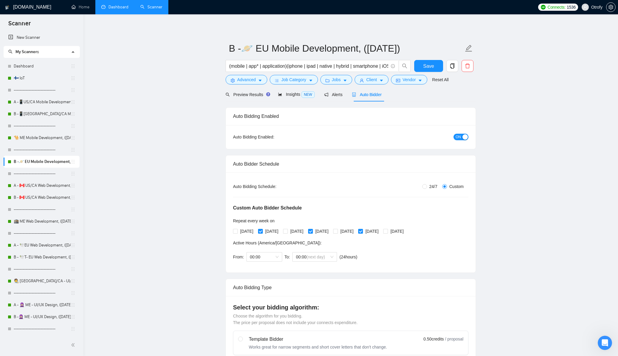
click at [427, 186] on span "24/7" at bounding box center [433, 186] width 13 height 7
click at [427, 186] on input "24/7" at bounding box center [424, 186] width 5 height 5
radio input "true"
radio input "false"
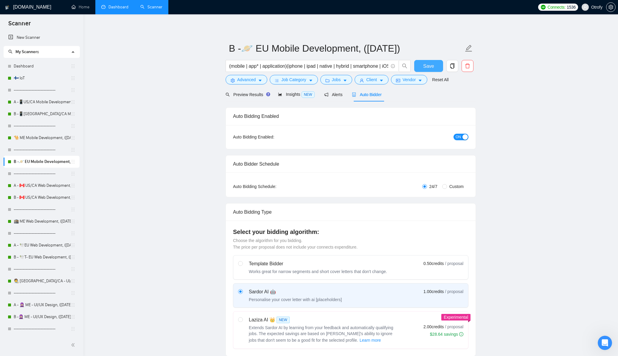
click at [425, 66] on span "Save" at bounding box center [428, 65] width 11 height 7
click at [47, 140] on link "🐪 ME Mobile Development, (April 23, 2025)" at bounding box center [42, 138] width 57 height 12
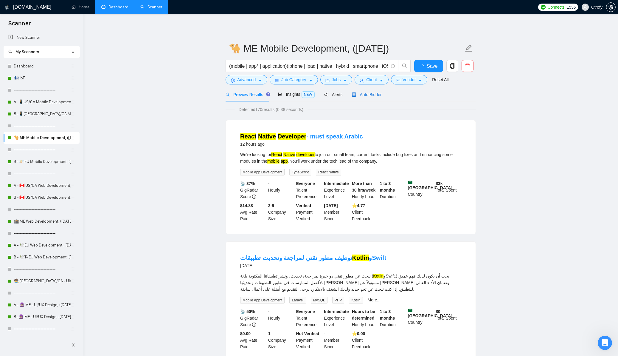
click at [365, 95] on span "Auto Bidder" at bounding box center [367, 94] width 30 height 5
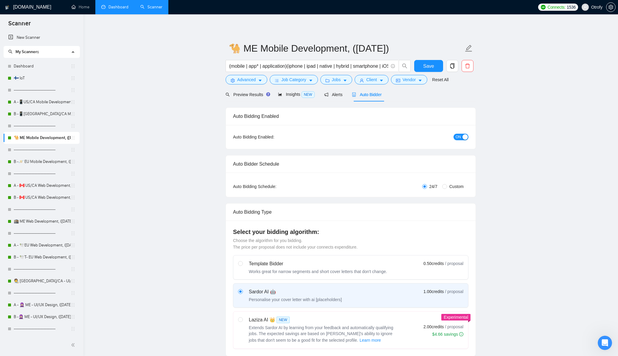
click at [41, 110] on link "B -📱US/CA Mobile Development, (March 10, 2025)" at bounding box center [42, 114] width 57 height 12
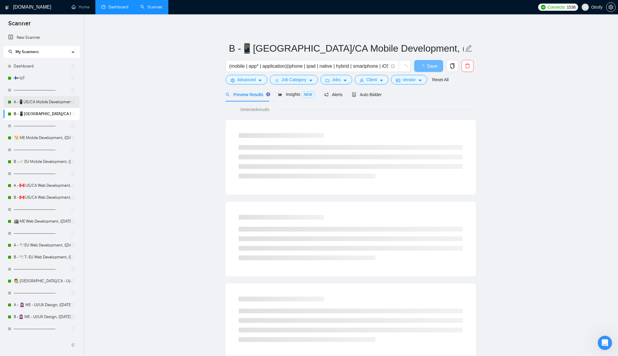
click at [44, 104] on link "A -📱US/CA Mobile Development, (May 6, 2025) no tech & negative tech" at bounding box center [42, 102] width 57 height 12
click at [46, 140] on link "🐪 ME Mobile Development, (April 23, 2025)" at bounding box center [42, 138] width 57 height 12
click at [138, 149] on main "🐪 ME Mobile Development, (April 23, 2025) (mobile | app* | application)(iphone …" at bounding box center [351, 272] width 516 height 497
